Goal: Complete application form

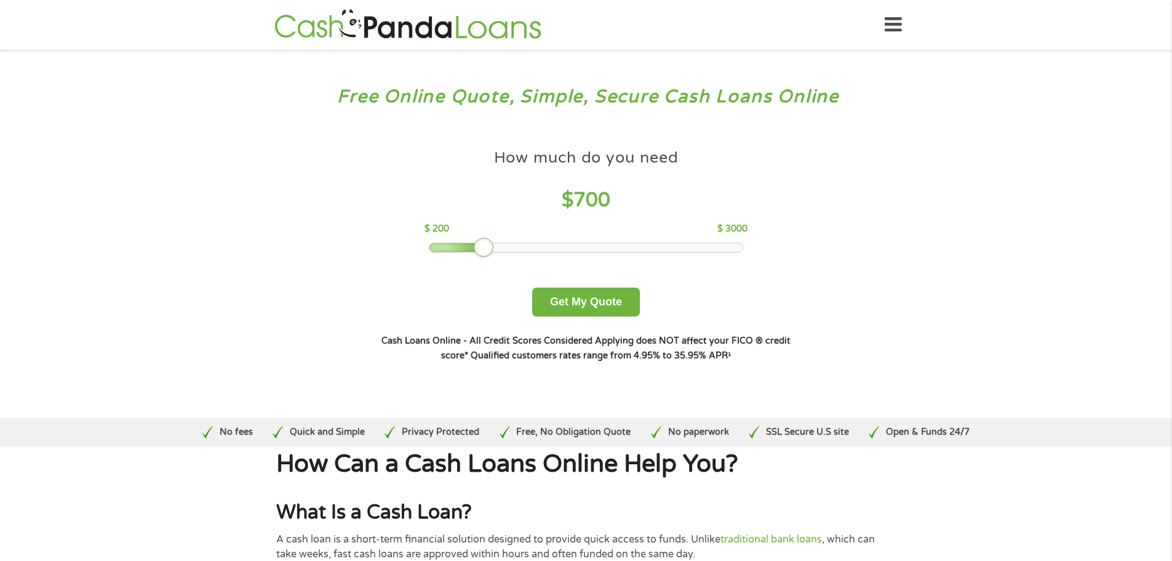
drag, startPoint x: 516, startPoint y: 250, endPoint x: 486, endPoint y: 252, distance: 30.2
click at [486, 252] on div at bounding box center [484, 247] width 20 height 20
click at [573, 304] on button "Get My Quote" at bounding box center [586, 301] width 108 height 29
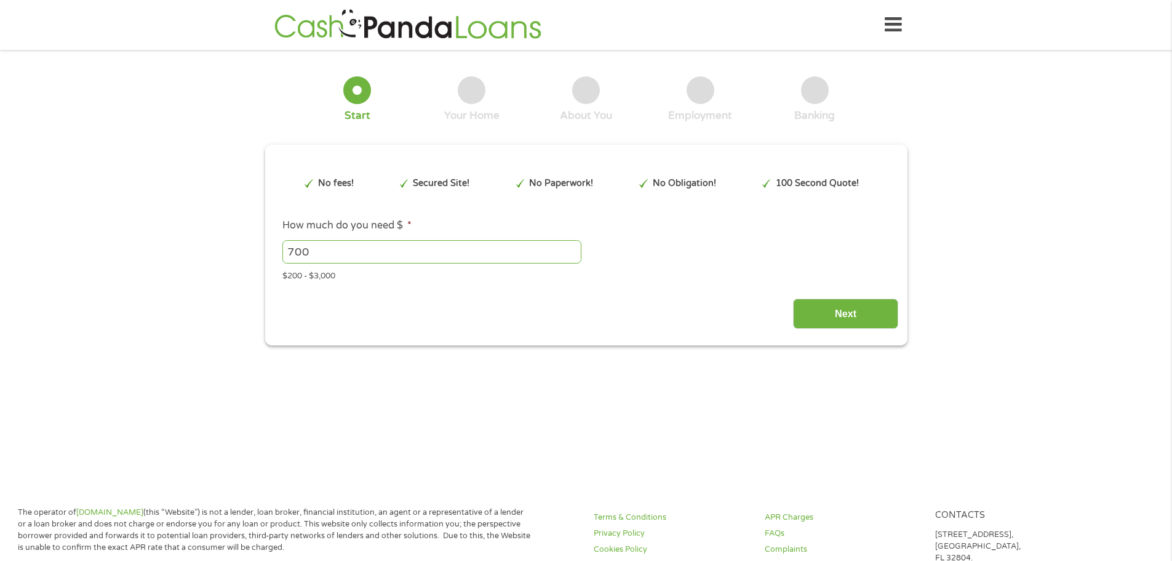
type input "Cj0KCQjw0Y3HBhCxARIsAN7931Wy1H9r52ykEM-ohrTPQgCIUOTvrHuwS3rWSuj9yEZYWhFxjBI2nOc…"
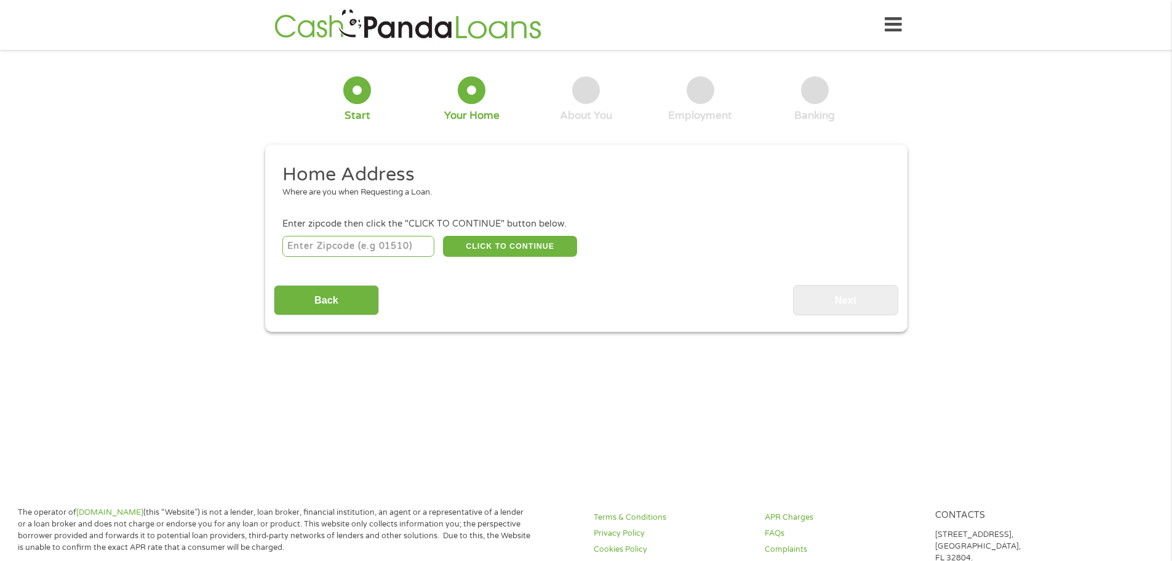
click at [380, 250] on input "number" at bounding box center [358, 246] width 152 height 21
type input "30080"
select select "[US_STATE]"
type input "30080"
click at [484, 244] on button "CLICK TO CONTINUE" at bounding box center [510, 246] width 134 height 21
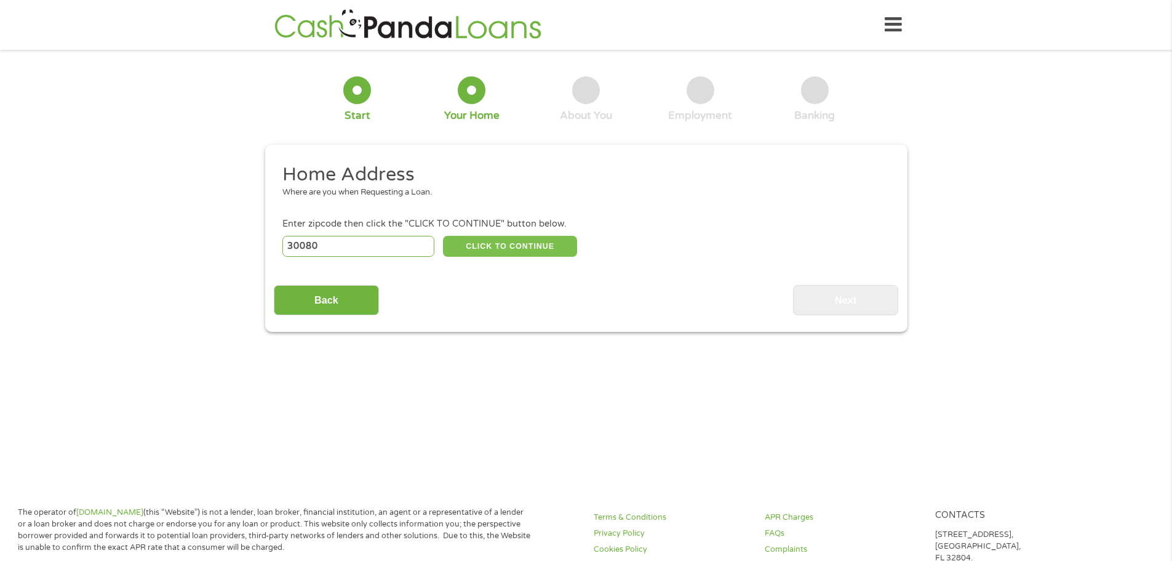
type input "30080"
type input "[GEOGRAPHIC_DATA]"
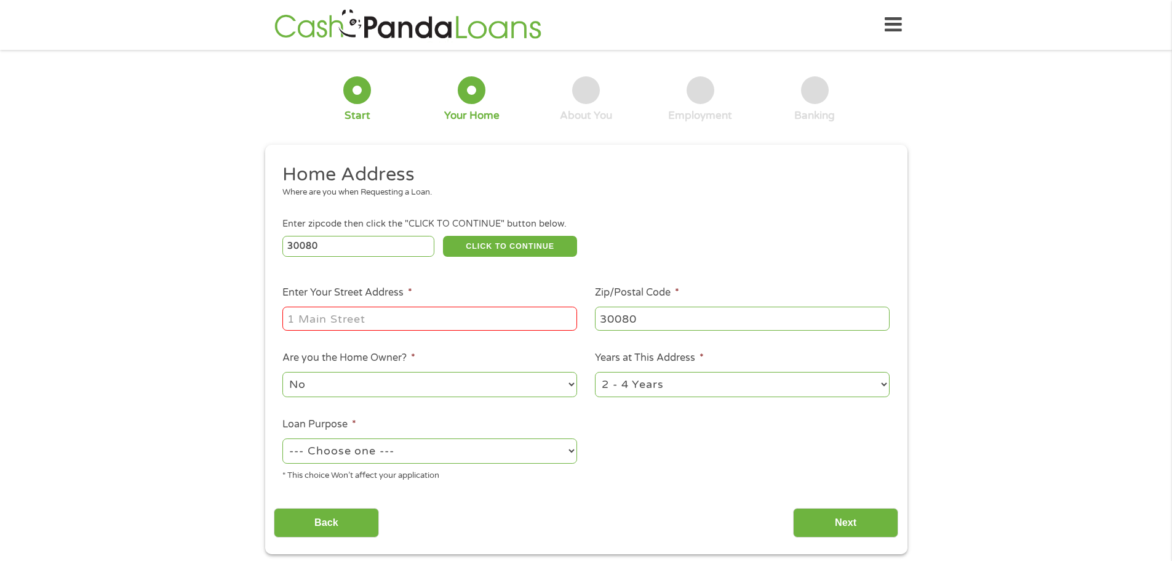
click at [425, 317] on input "Enter Your Street Address *" at bounding box center [429, 317] width 295 height 23
type input "[STREET_ADDRESS]"
click at [403, 387] on select "No Yes" at bounding box center [429, 384] width 295 height 25
click at [282, 372] on select "No Yes" at bounding box center [429, 384] width 295 height 25
click at [427, 447] on select "--- Choose one --- Pay Bills Debt Consolidation Home Improvement Major Purchase…" at bounding box center [429, 450] width 295 height 25
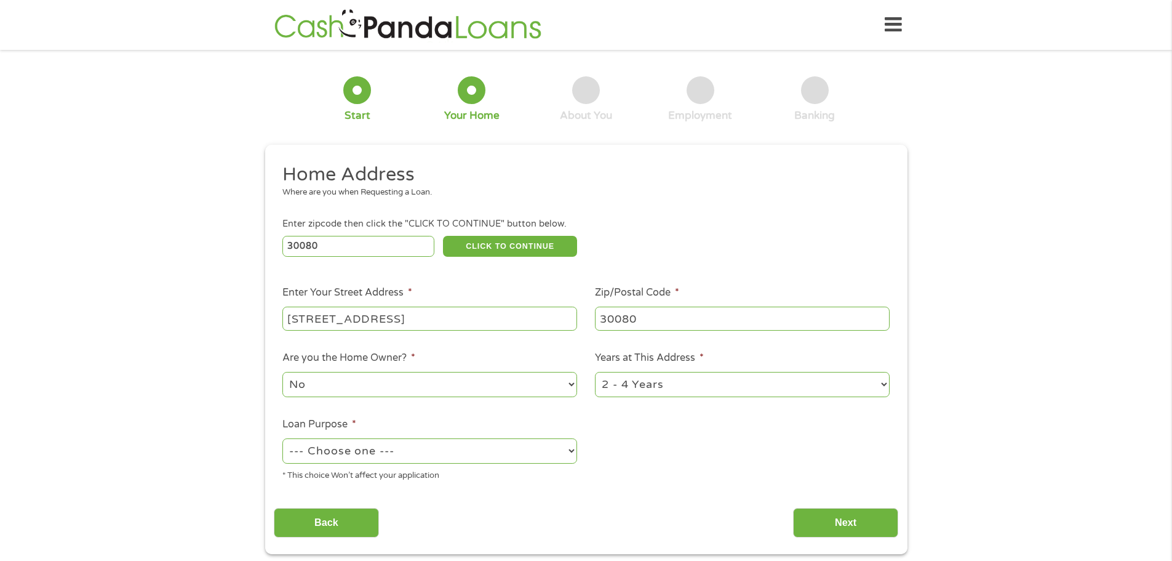
select select "other"
click at [282, 438] on select "--- Choose one --- Pay Bills Debt Consolidation Home Improvement Major Purchase…" at bounding box center [429, 450] width 295 height 25
click at [639, 383] on select "1 Year or less 1 - 2 Years 2 - 4 Years Over 4 Years" at bounding box center [742, 384] width 295 height 25
select select "24months"
click at [595, 372] on select "1 Year or less 1 - 2 Years 2 - 4 Years Over 4 Years" at bounding box center [742, 384] width 295 height 25
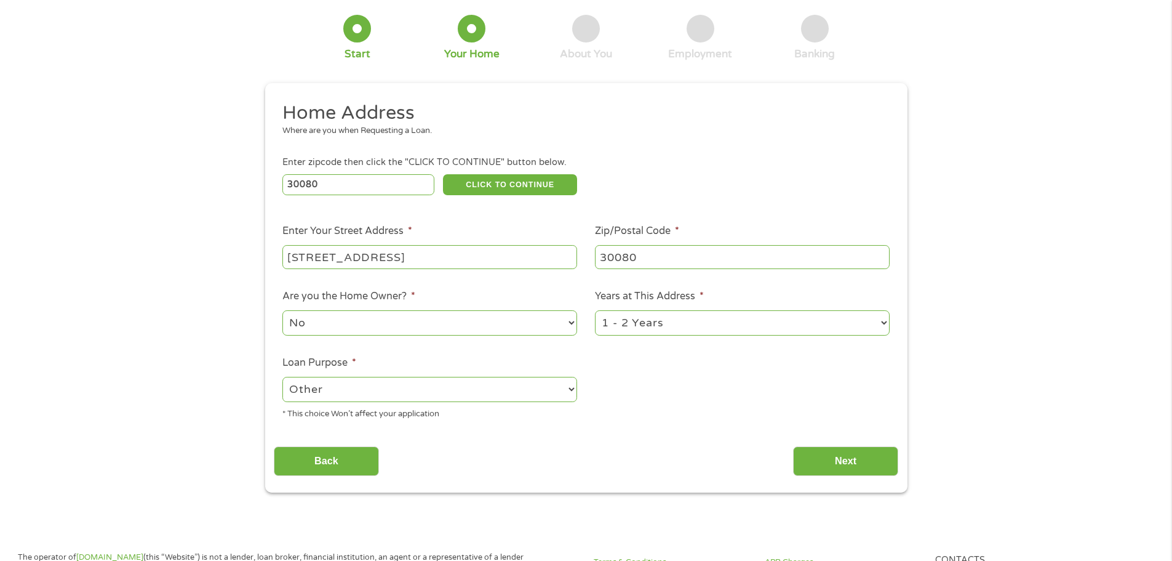
scroll to position [123, 0]
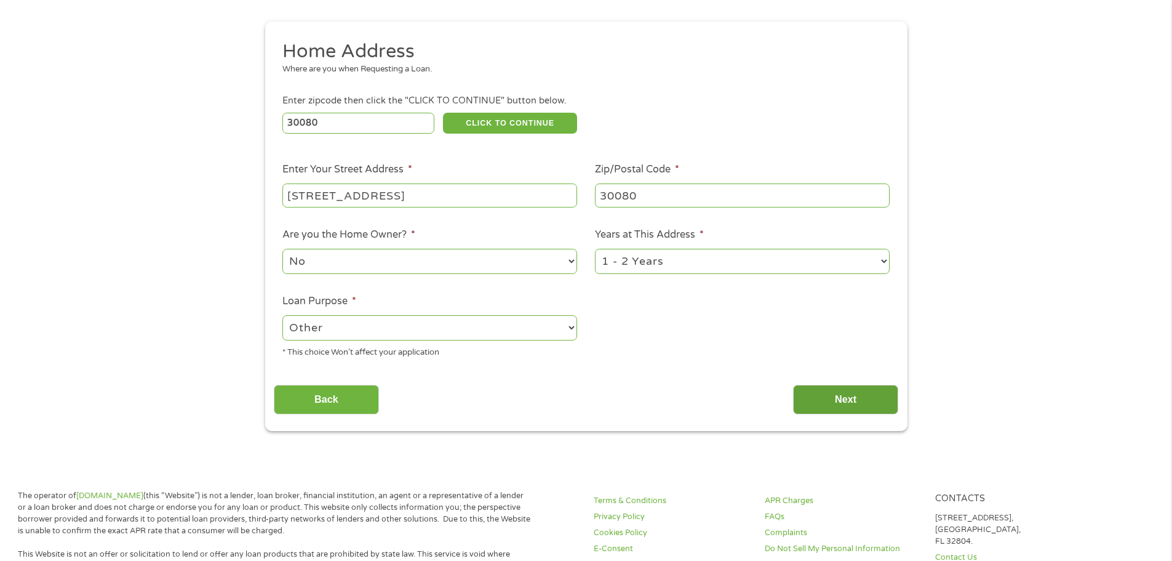
click at [836, 398] on input "Next" at bounding box center [845, 400] width 105 height 30
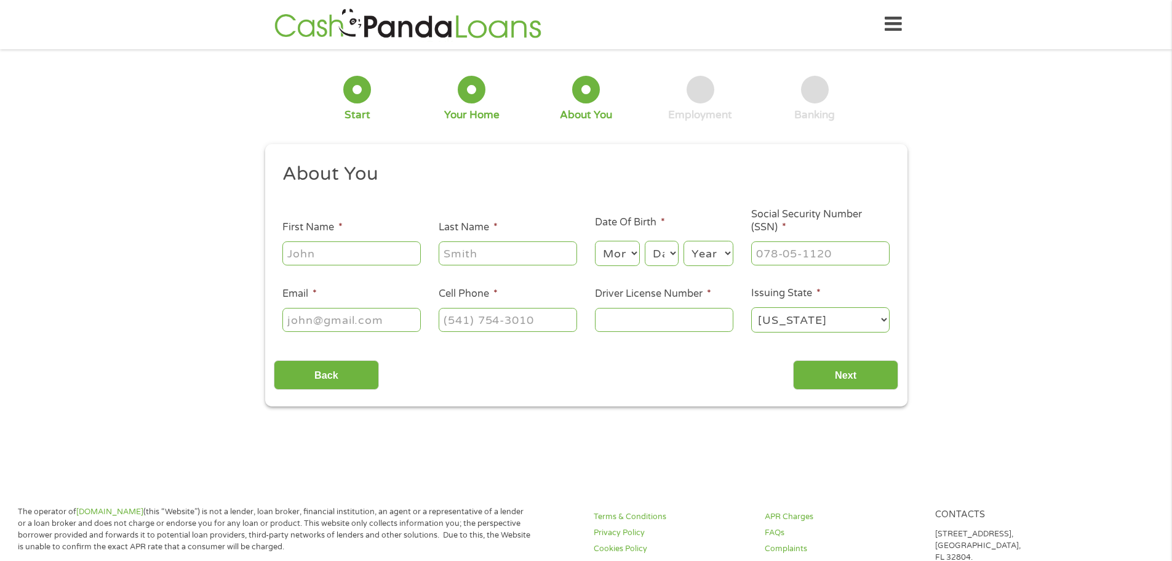
scroll to position [0, 0]
click at [348, 252] on input "First Name *" at bounding box center [351, 253] width 138 height 23
type input "[PERSON_NAME]"
type input "[EMAIL_ADDRESS][DOMAIN_NAME]"
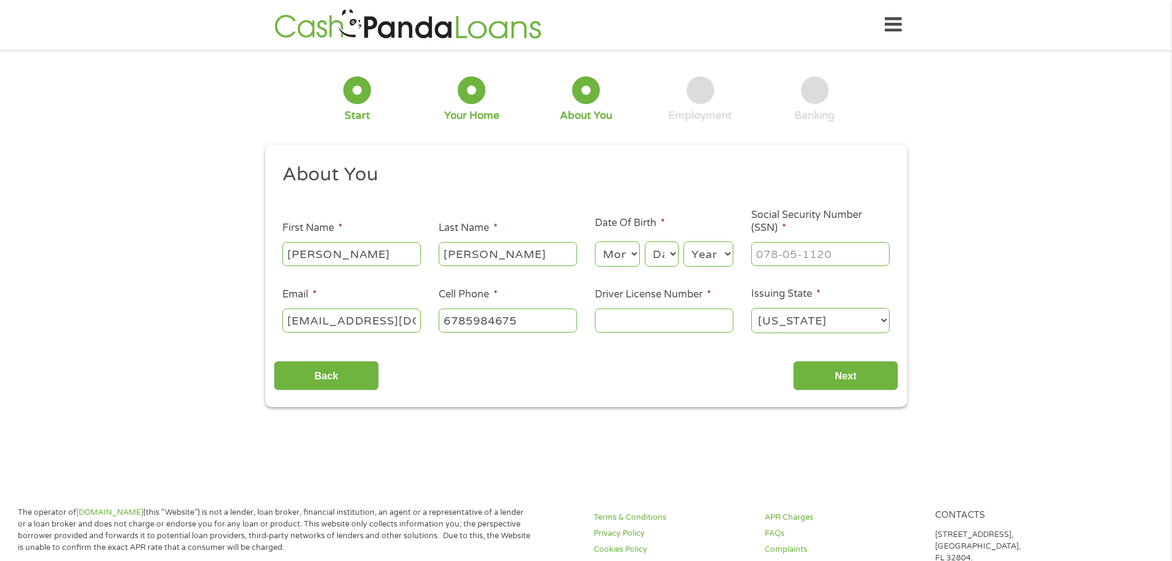
type input "[PHONE_NUMBER]"
click at [634, 255] on select "Month 1 2 3 4 5 6 7 8 9 10 11 12" at bounding box center [617, 253] width 45 height 25
select select "5"
click at [595, 241] on select "Month 1 2 3 4 5 6 7 8 9 10 11 12" at bounding box center [617, 253] width 45 height 25
click at [671, 252] on select "Day 1 2 3 4 5 6 7 8 9 10 11 12 13 14 15 16 17 18 19 20 21 22 23 24 25 26 27 28 …" at bounding box center [661, 253] width 33 height 25
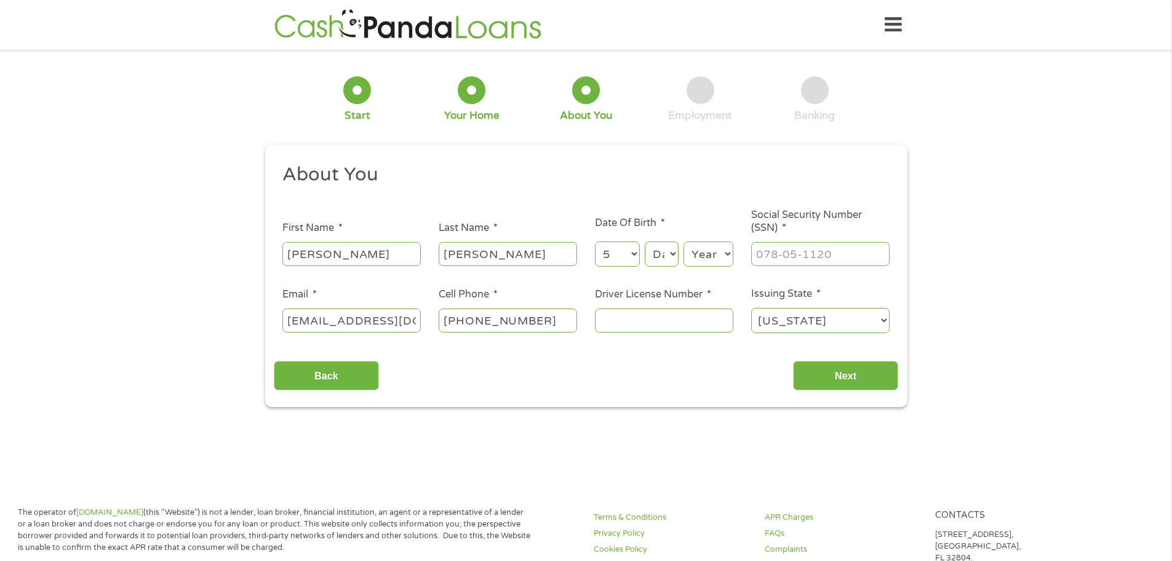
select select "8"
click at [645, 241] on select "Day 1 2 3 4 5 6 7 8 9 10 11 12 13 14 15 16 17 18 19 20 21 22 23 24 25 26 27 28 …" at bounding box center [661, 253] width 33 height 25
click at [726, 254] on select "Year [DATE] 2006 2005 2004 2003 2002 2001 2000 1999 1998 1997 1996 1995 1994 19…" at bounding box center [709, 253] width 50 height 25
select select "1977"
click at [684, 241] on select "Year [DATE] 2006 2005 2004 2003 2002 2001 2000 1999 1998 1997 1996 1995 1994 19…" at bounding box center [709, 253] width 50 height 25
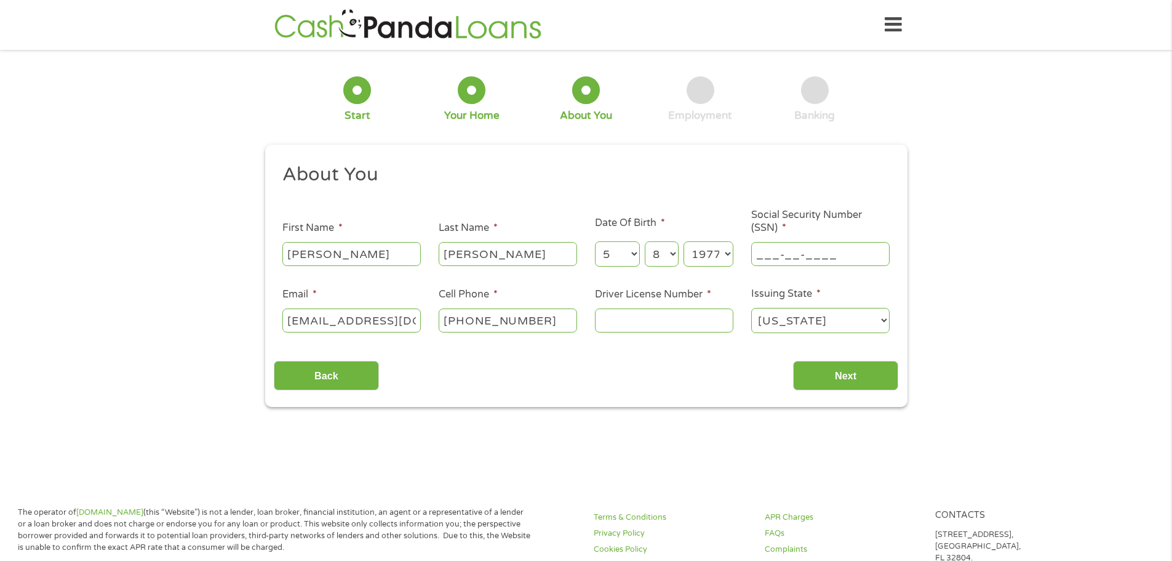
click at [798, 253] on input "___-__-____" at bounding box center [820, 253] width 138 height 23
type input "056-74-5961"
type input "048014049"
click at [829, 374] on input "Next" at bounding box center [845, 376] width 105 height 30
click at [849, 375] on input "Next" at bounding box center [845, 376] width 105 height 30
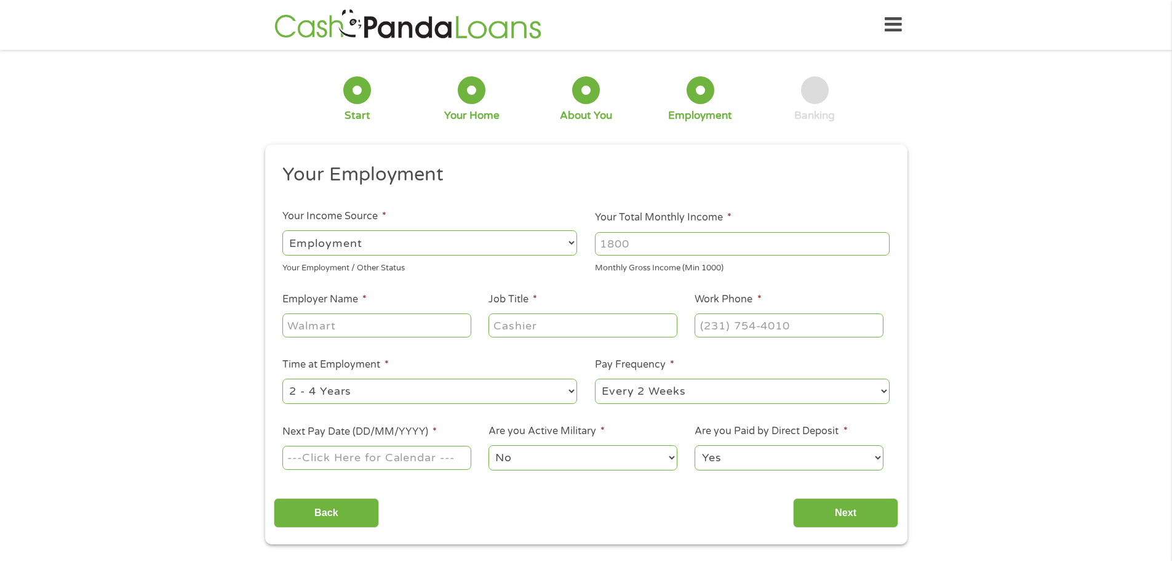
scroll to position [5, 5]
click at [652, 243] on input "Your Total Monthly Income *" at bounding box center [742, 243] width 295 height 23
type input "5000"
type input "CWC llc"
type input "Project Support Coordinator"
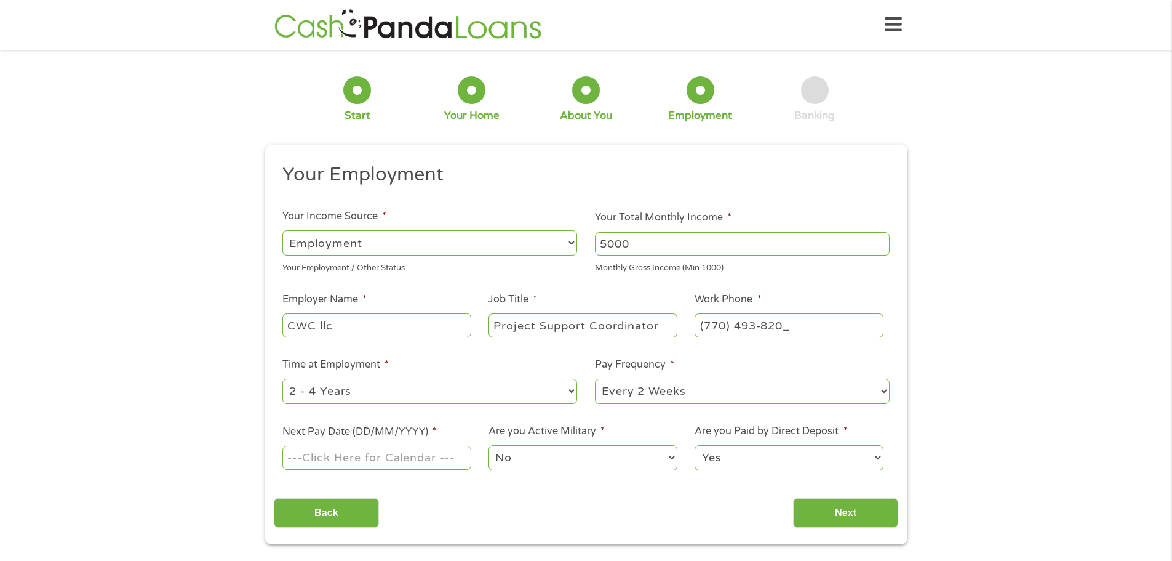
type input "[PHONE_NUMBER]"
click at [420, 455] on input "Next Pay Date (DD/MM/YYYY) *" at bounding box center [376, 456] width 188 height 23
type input "[DATE]"
click at [860, 511] on input "Next" at bounding box center [845, 513] width 105 height 30
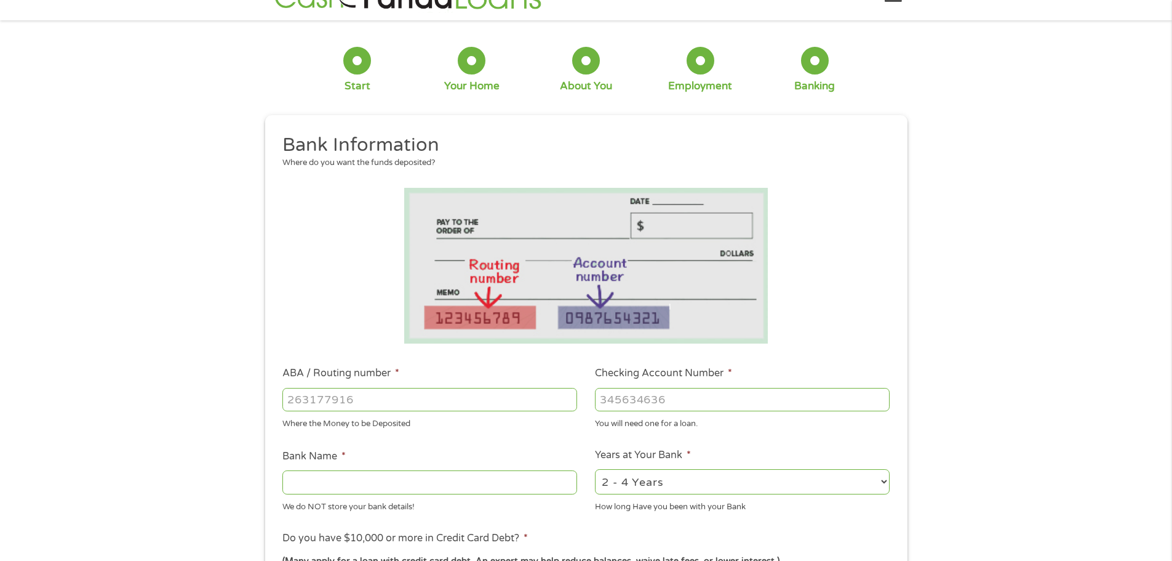
scroll to position [123, 0]
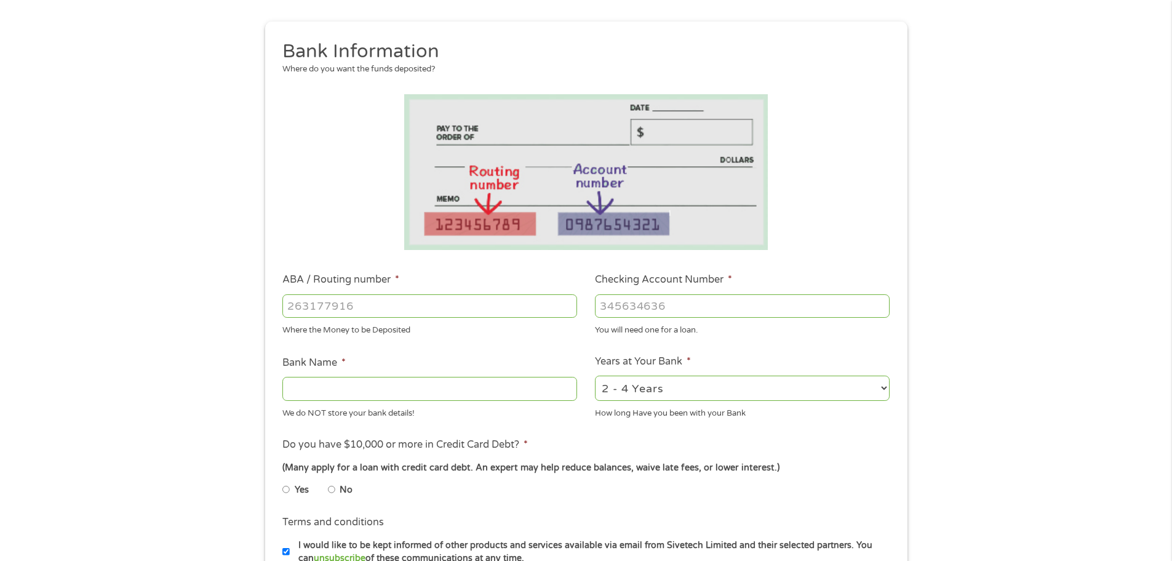
click at [374, 301] on input "ABA / Routing number *" at bounding box center [429, 305] width 295 height 23
type input "061000052"
type input "BANK OF AMERICA NA"
type input "334008410672"
click at [744, 383] on select "2 - 4 Years 6 - 12 Months 1 - 2 Years Over 4 Years" at bounding box center [742, 387] width 295 height 25
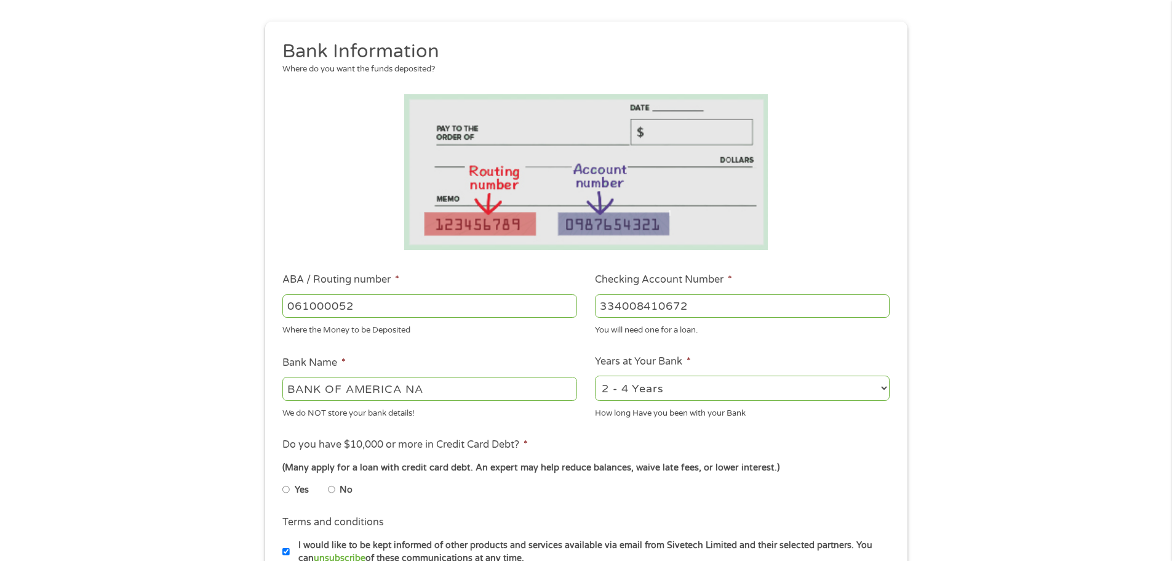
select select "60months"
click at [595, 375] on select "2 - 4 Years 6 - 12 Months 1 - 2 Years Over 4 Years" at bounding box center [742, 387] width 295 height 25
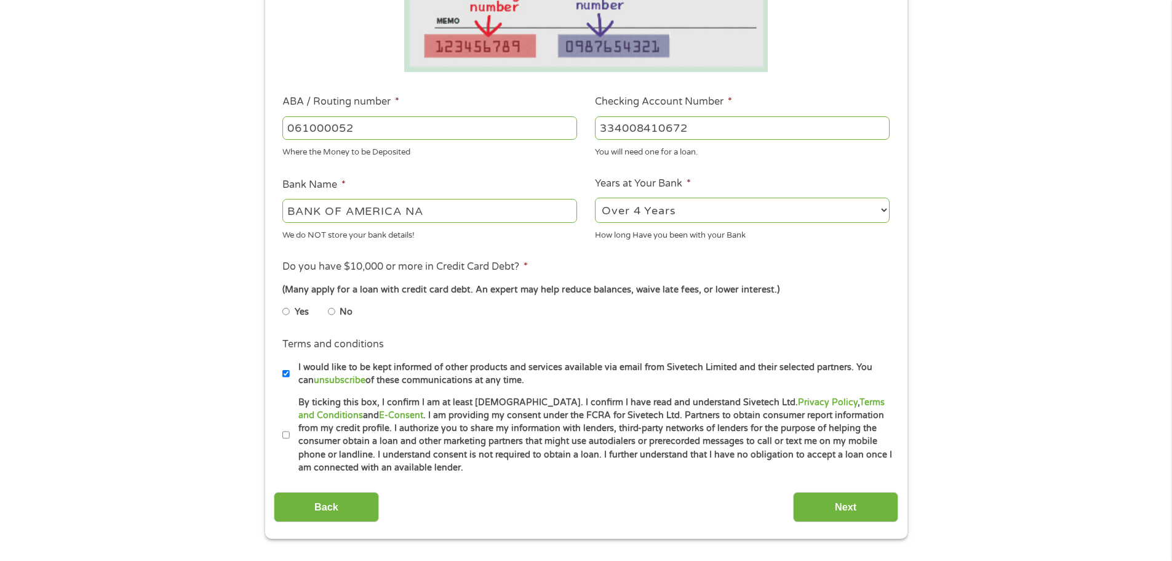
scroll to position [308, 0]
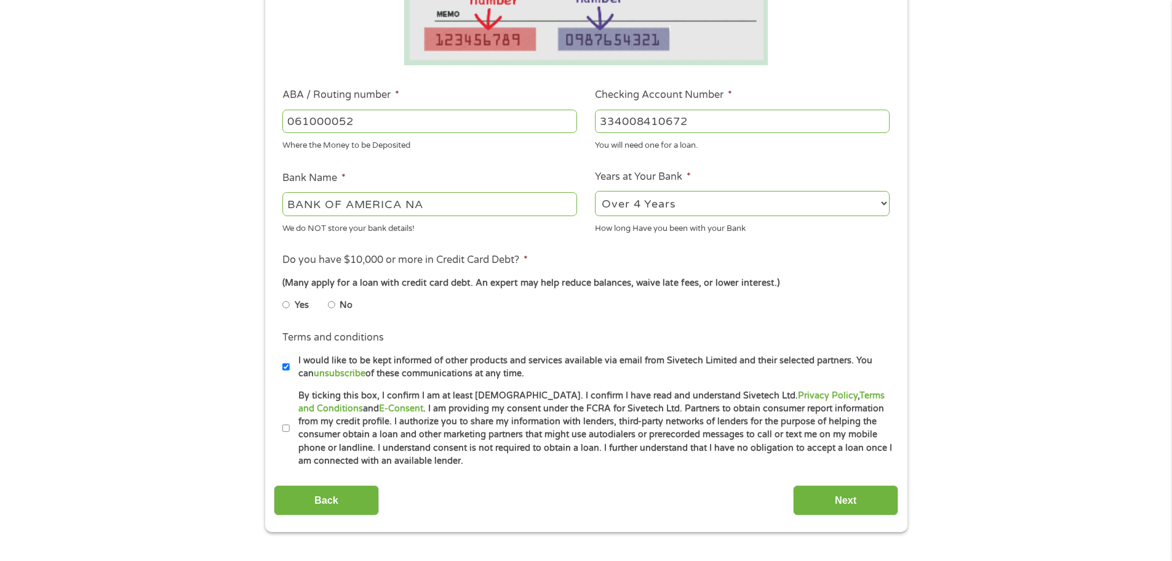
click at [332, 304] on input "No" at bounding box center [331, 305] width 7 height 20
radio input "true"
click at [285, 428] on input "By ticking this box, I confirm I am at least [DEMOGRAPHIC_DATA]. I confirm I ha…" at bounding box center [285, 428] width 7 height 20
checkbox input "true"
click at [834, 498] on input "Next" at bounding box center [845, 500] width 105 height 30
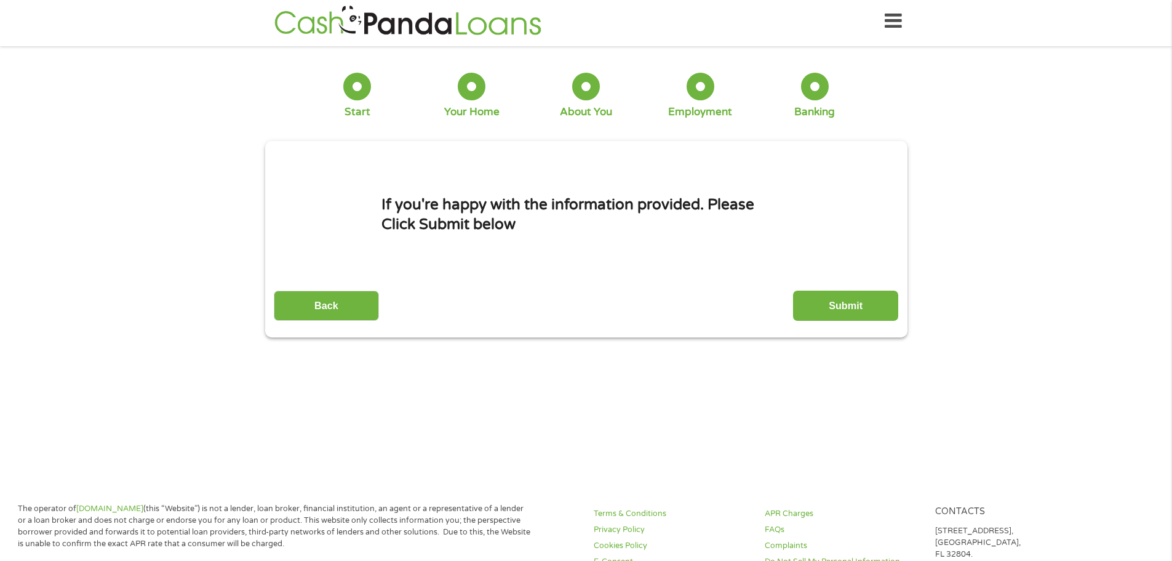
scroll to position [0, 0]
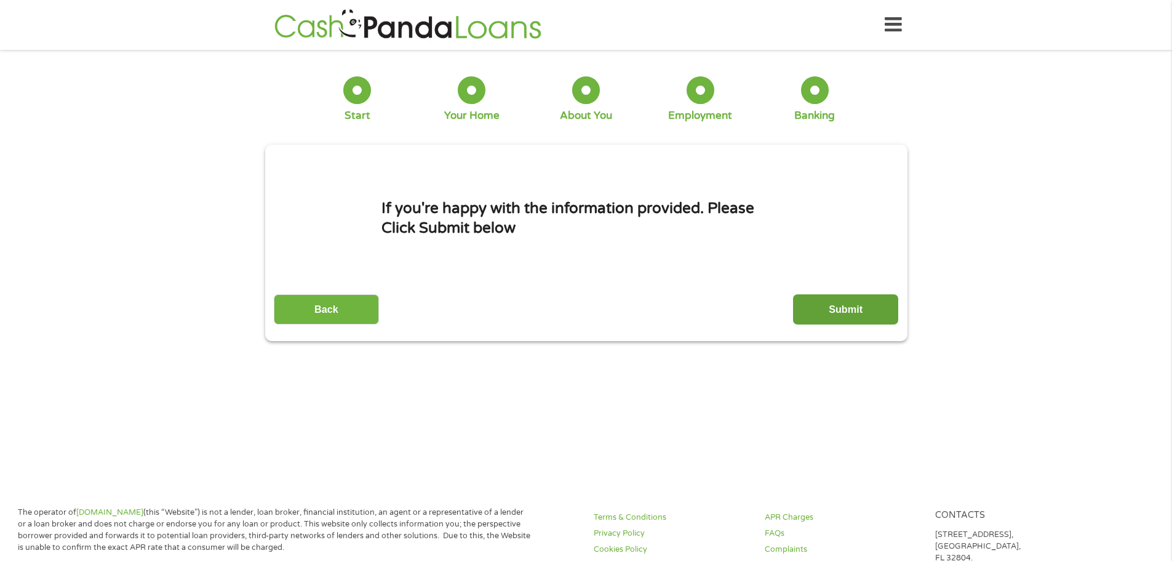
click at [861, 312] on input "Submit" at bounding box center [845, 309] width 105 height 30
